Goal: Task Accomplishment & Management: Use online tool/utility

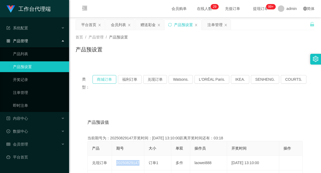
click at [111, 79] on button "商城订单" at bounding box center [105, 79] width 24 height 9
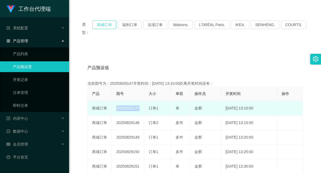
scroll to position [60, 0]
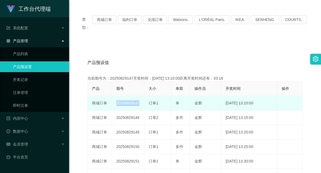
click at [146, 96] on td "订单1" at bounding box center [157, 103] width 27 height 15
drag, startPoint x: 119, startPoint y: 96, endPoint x: 173, endPoint y: 95, distance: 54.5
click at [173, 96] on tr "商城订单 20250829147 订单1 单 [PERSON_NAME] [DATE] 13:10:00 编 辑 限制投注" at bounding box center [195, 103] width 215 height 15
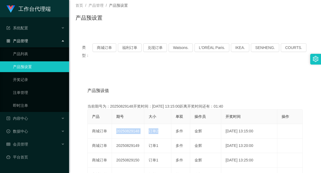
scroll to position [0, 0]
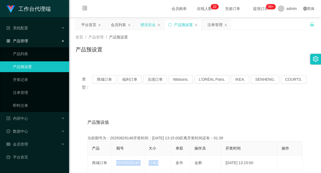
click at [146, 25] on div "赠送彩金" at bounding box center [148, 25] width 15 height 10
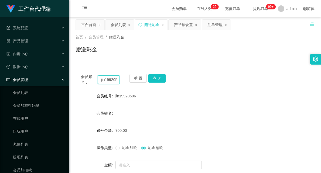
click at [110, 82] on input "jin19920506" at bounding box center [109, 80] width 22 height 9
paste input "81973823"
type input "81973823"
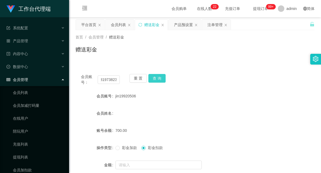
click at [161, 79] on button "查 询" at bounding box center [156, 78] width 17 height 9
click at [158, 76] on button "查 询" at bounding box center [156, 78] width 17 height 9
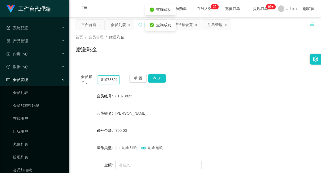
click at [107, 79] on input "81973823" at bounding box center [109, 80] width 22 height 9
drag, startPoint x: 214, startPoint y: 92, endPoint x: 236, endPoint y: 65, distance: 35.1
click at [214, 92] on div "81973823" at bounding box center [184, 96] width 139 height 11
